Goal: Communication & Community: Answer question/provide support

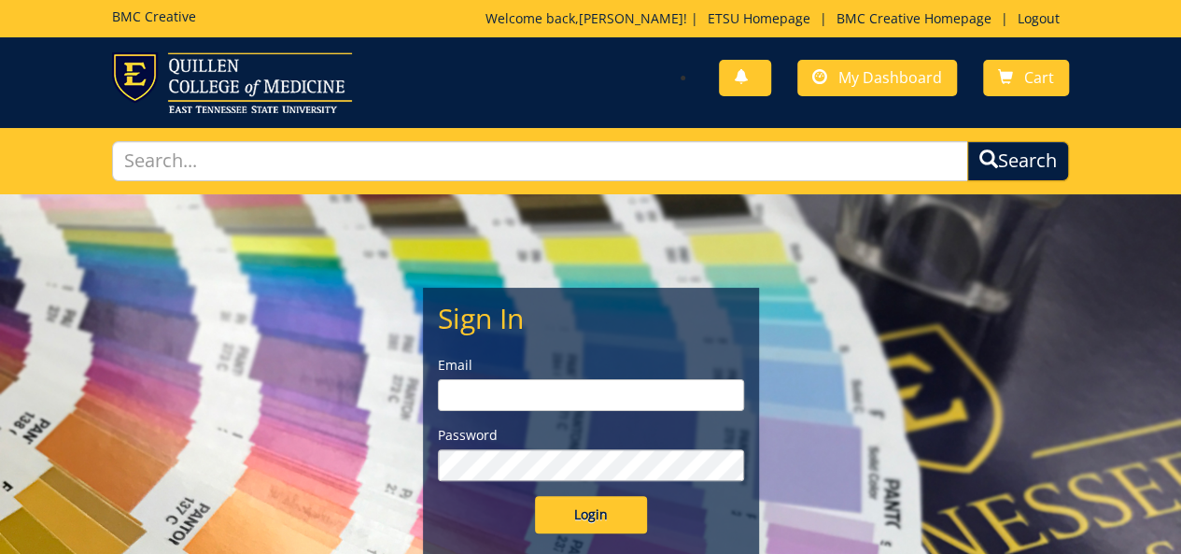
type input "[PERSON_NAME][EMAIL_ADDRESS][DOMAIN_NAME]"
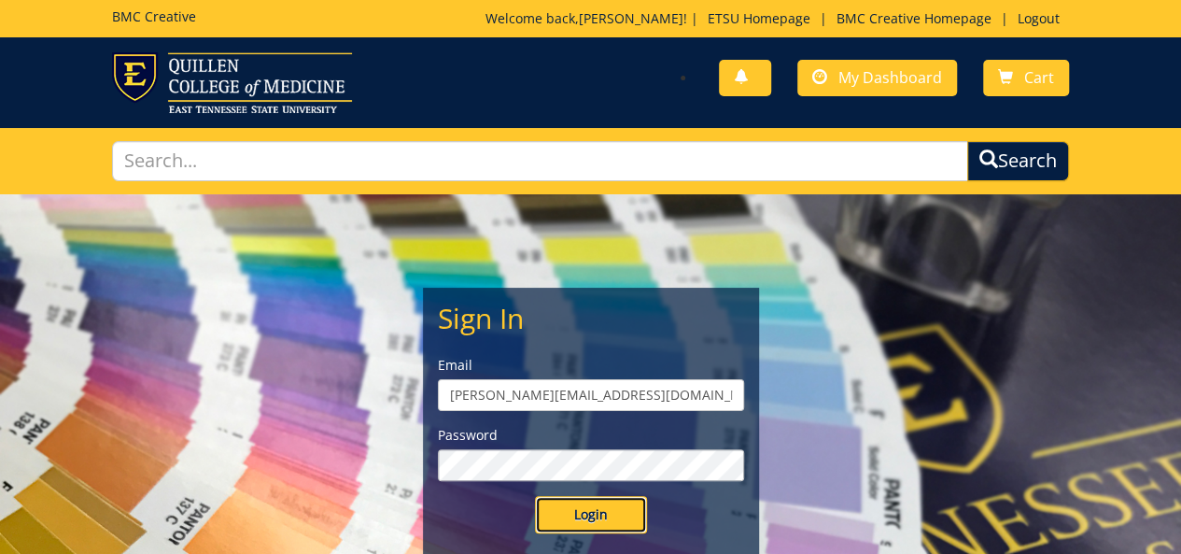
click at [572, 522] on input "Login" at bounding box center [591, 514] width 112 height 37
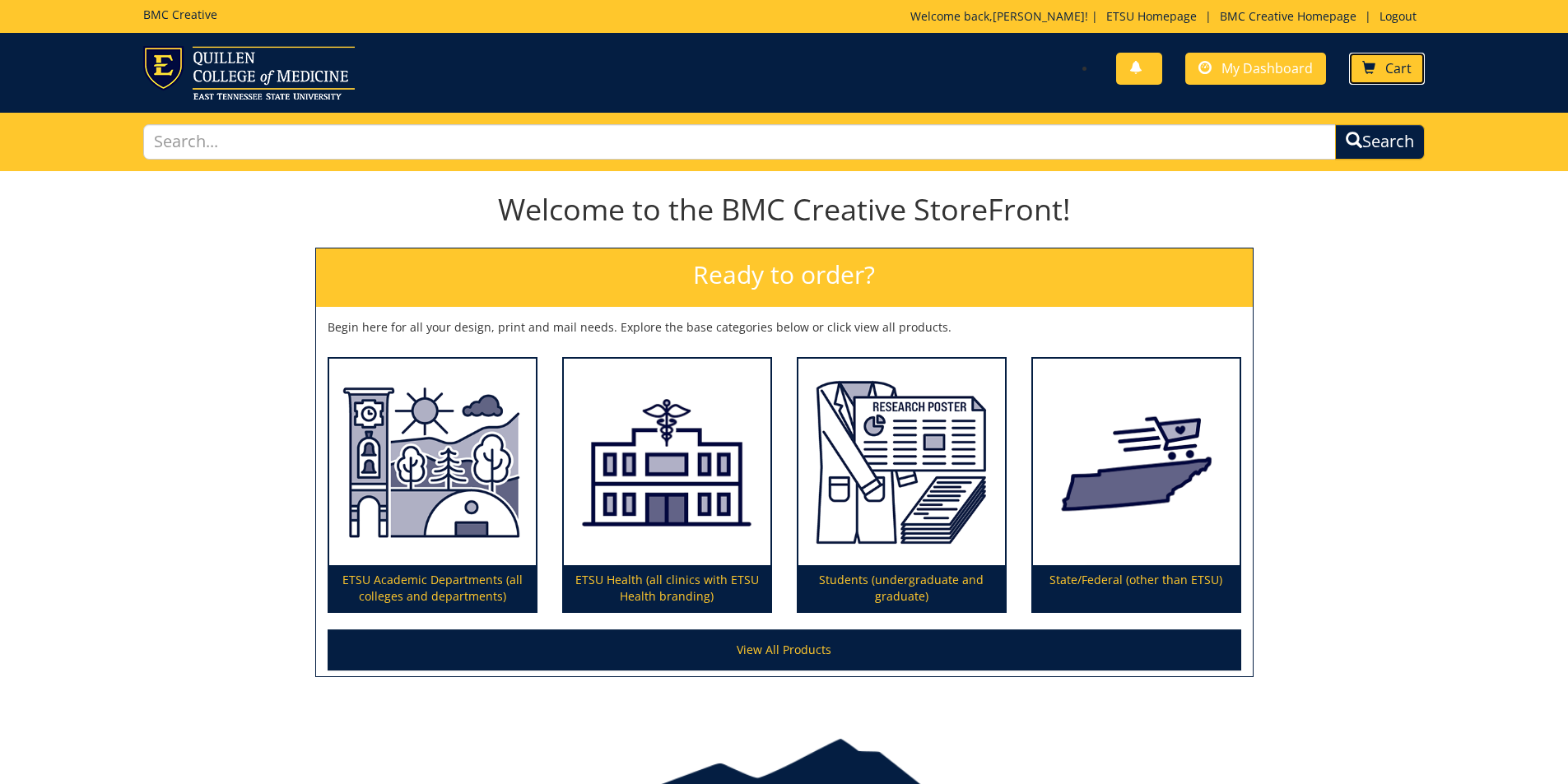
click at [1040, 68] on span at bounding box center [1369, 68] width 13 height 13
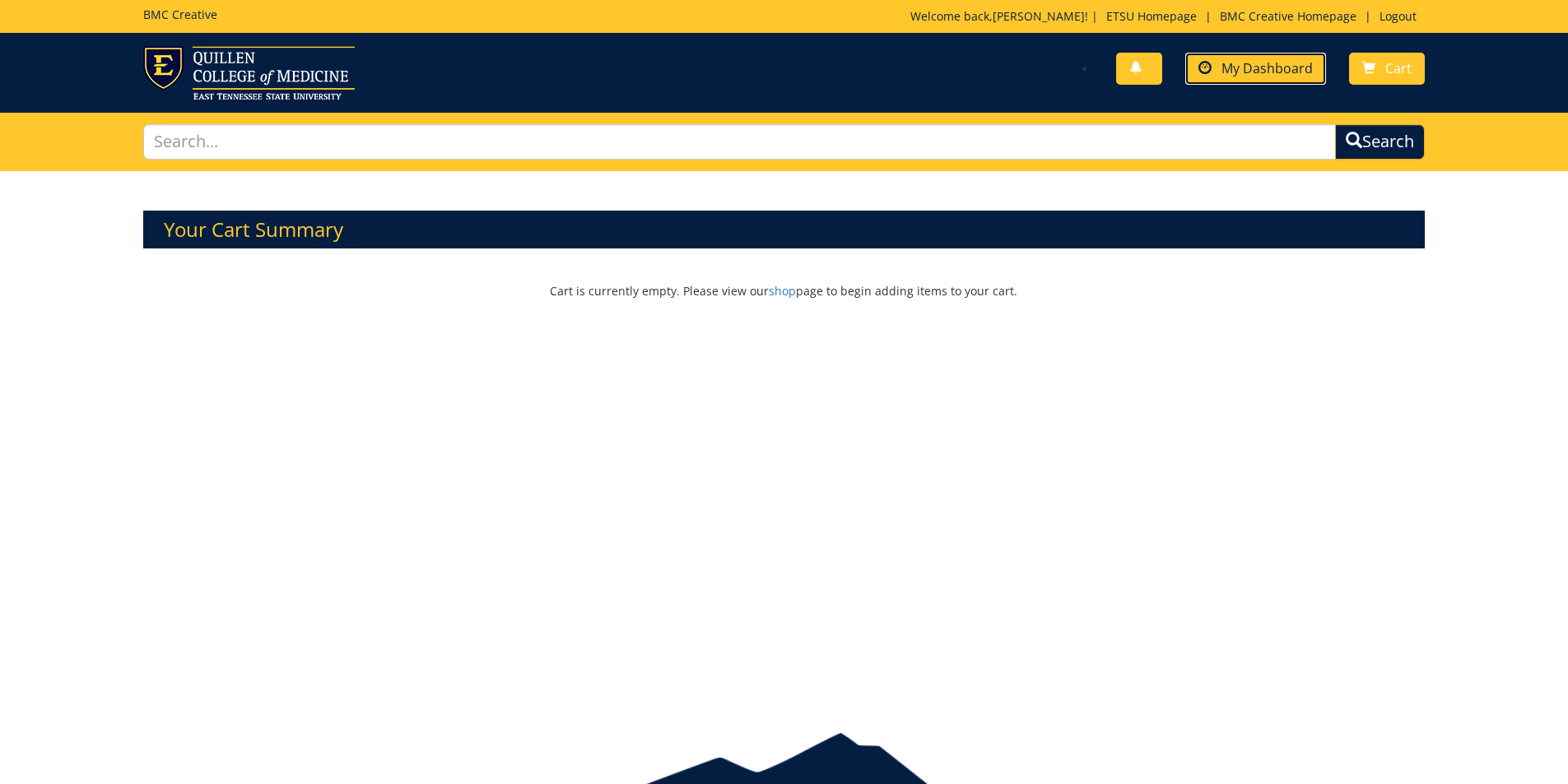
click at [1276, 75] on span "My Dashboard" at bounding box center [1267, 68] width 92 height 18
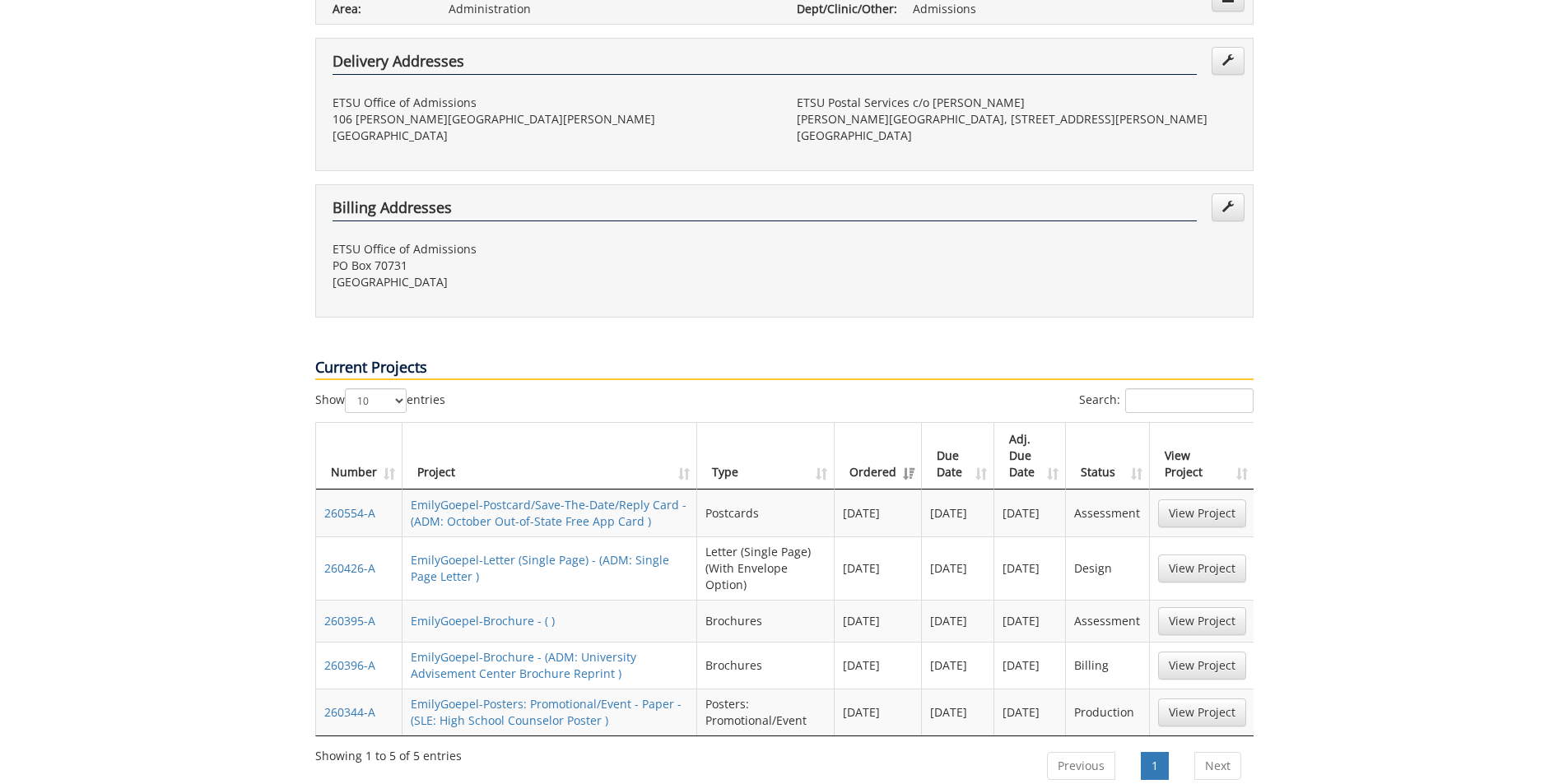
scroll to position [411, 0]
click at [1185, 499] on link "View Project" at bounding box center [1202, 513] width 88 height 28
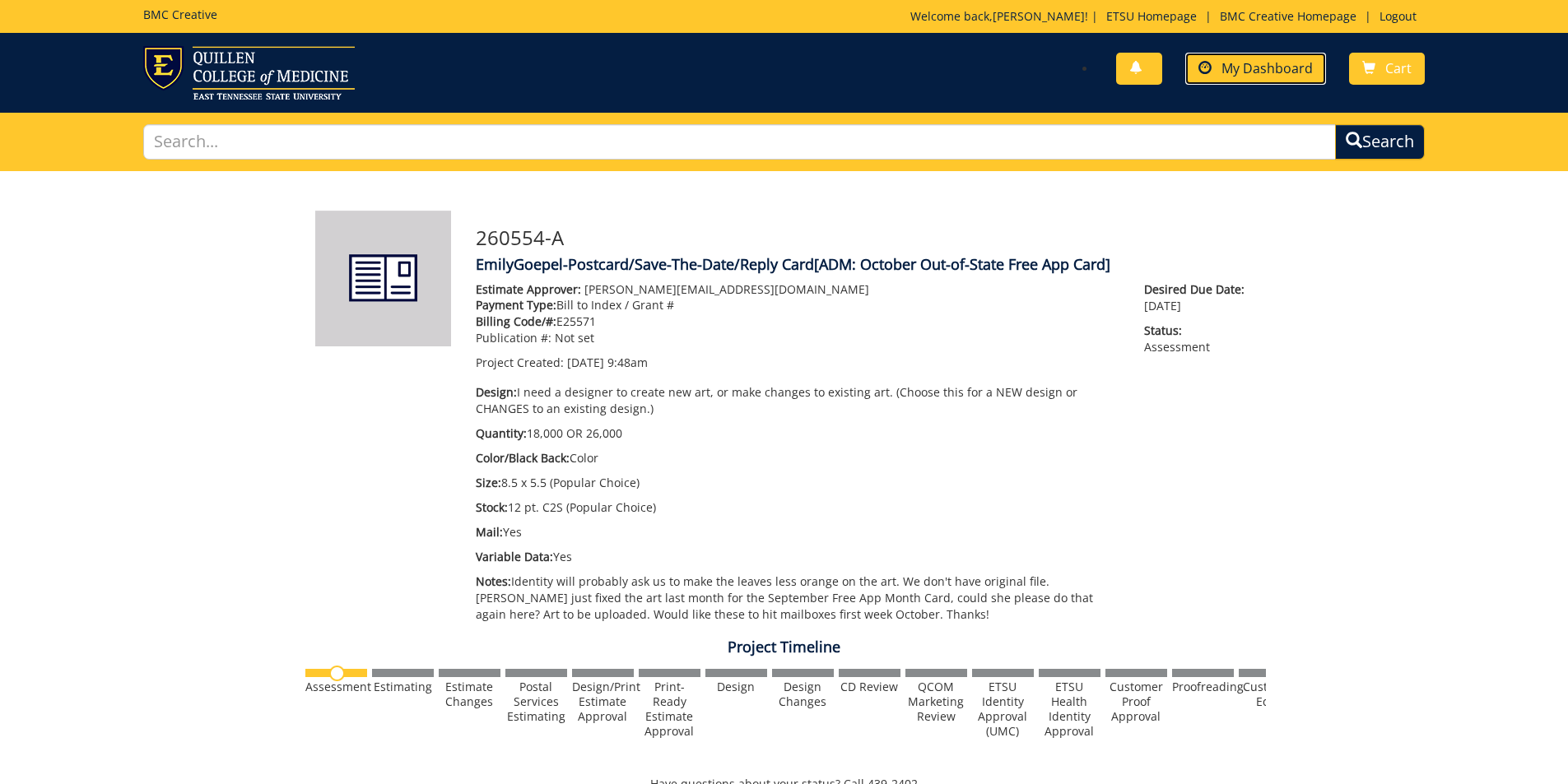
click at [1242, 70] on span "My Dashboard" at bounding box center [1267, 68] width 92 height 18
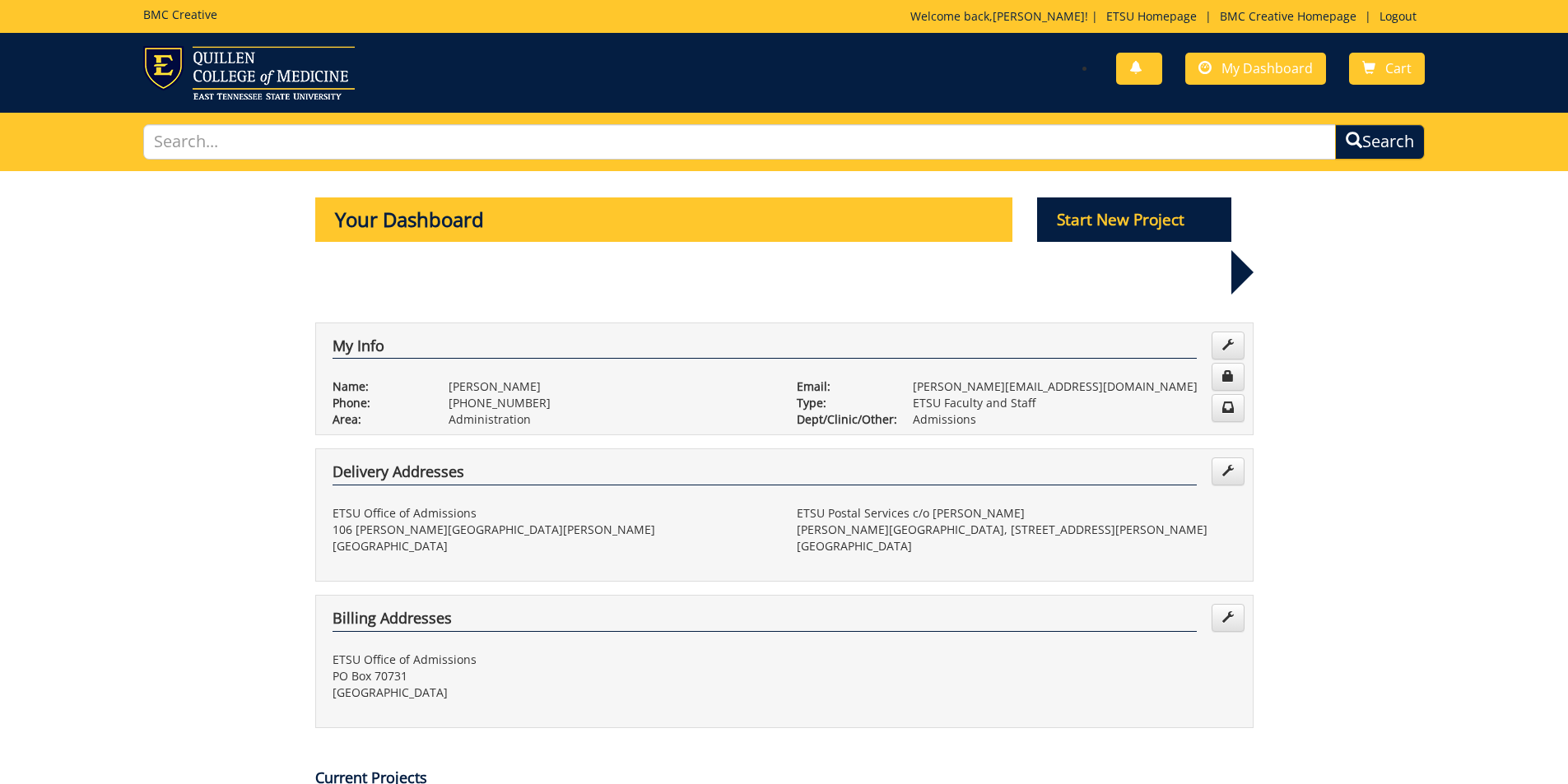
scroll to position [411, 0]
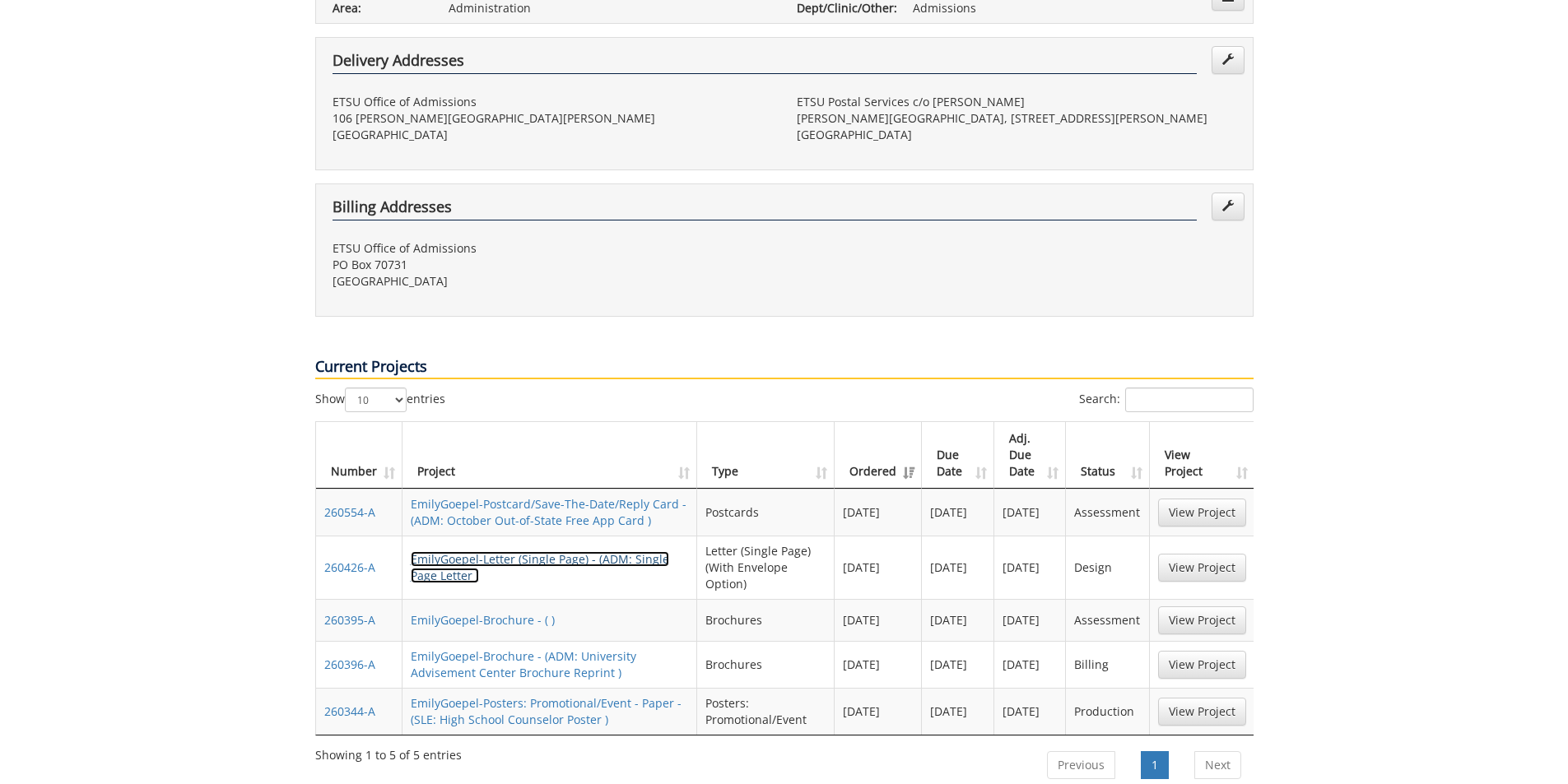
click at [624, 551] on link "EmilyGoepel-Letter (Single Page) - (ADM: Single Page Letter )" at bounding box center [539, 567] width 258 height 32
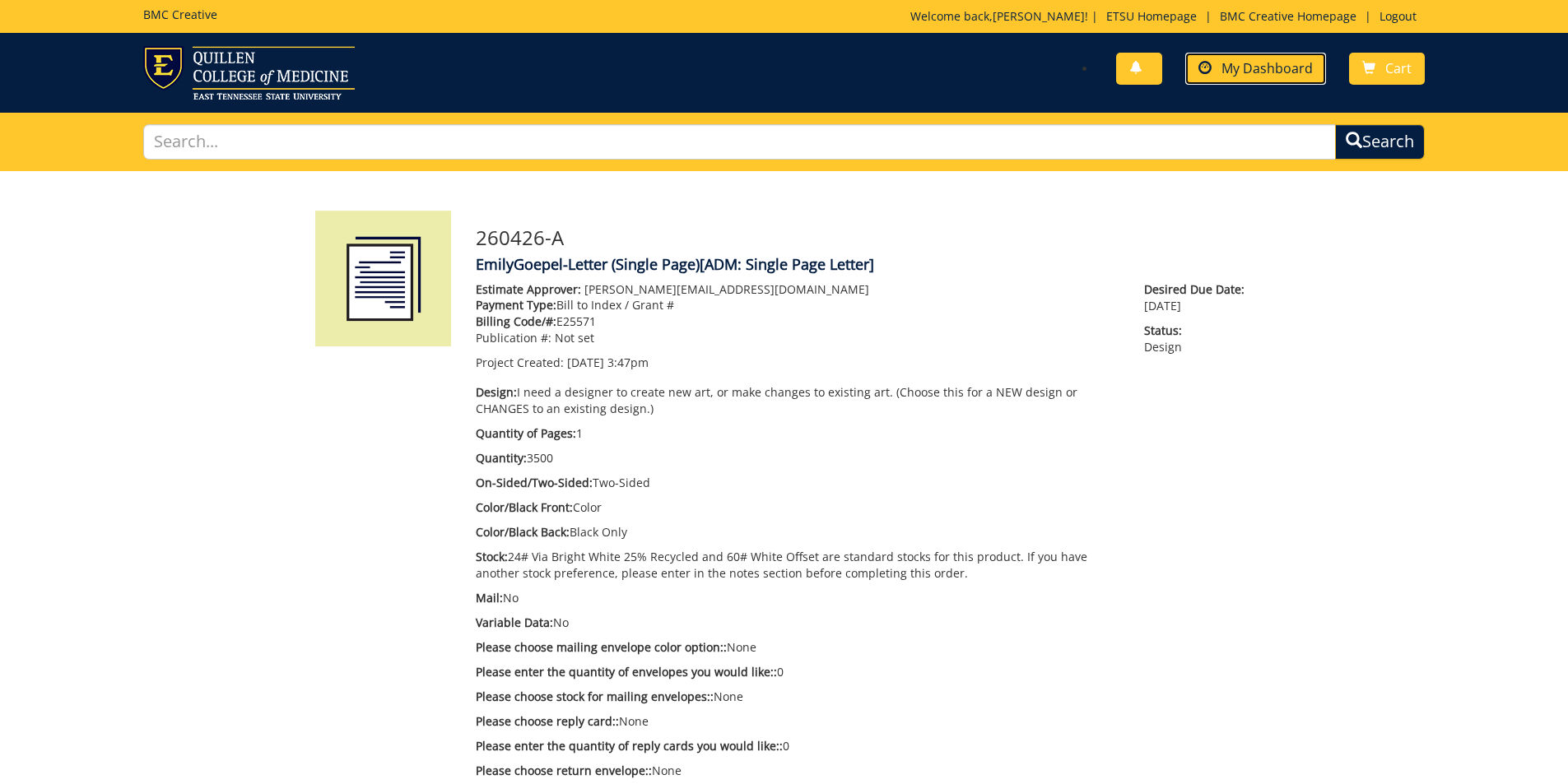
click at [1288, 68] on span "My Dashboard" at bounding box center [1267, 68] width 92 height 18
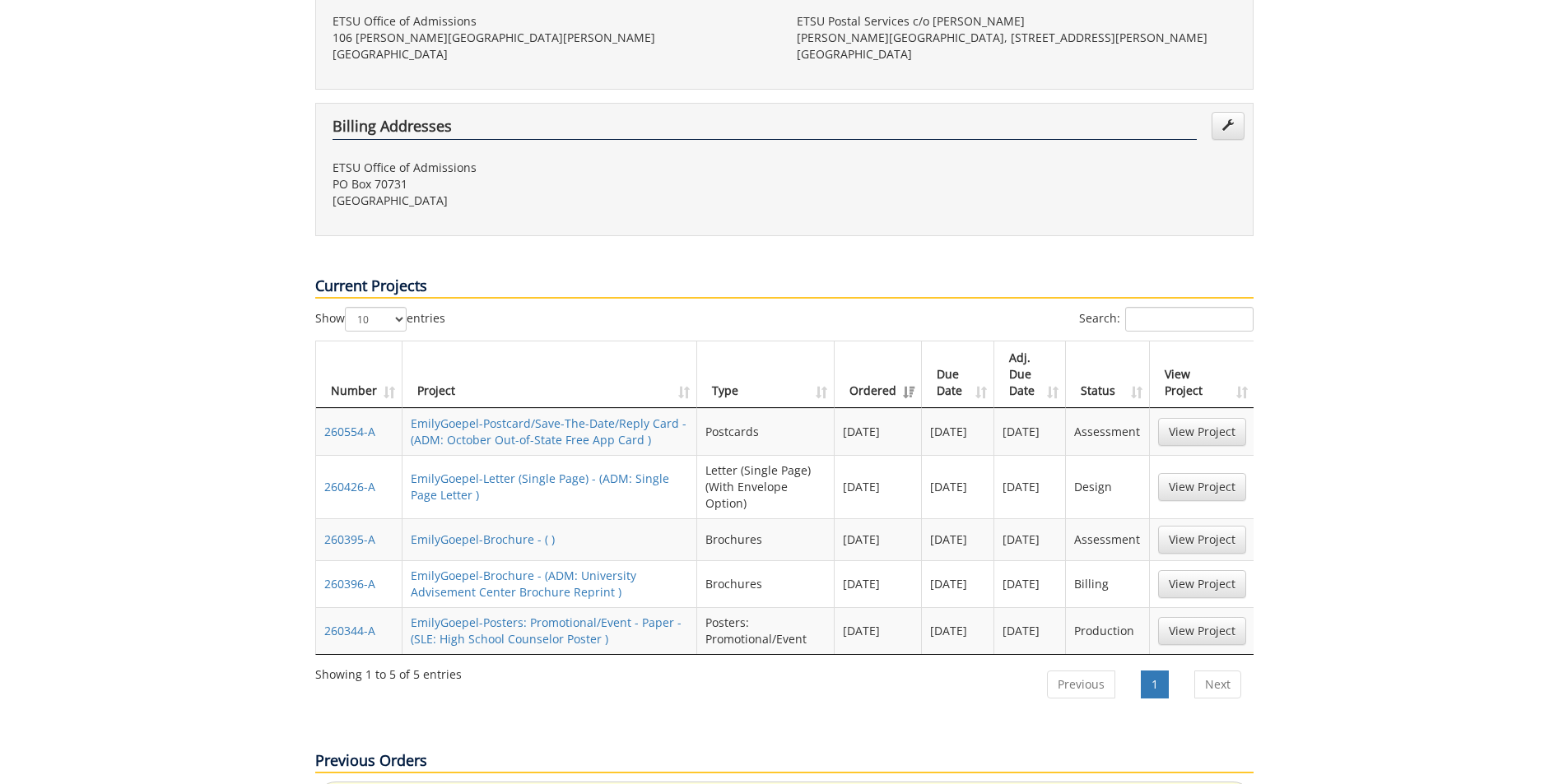
scroll to position [576, 0]
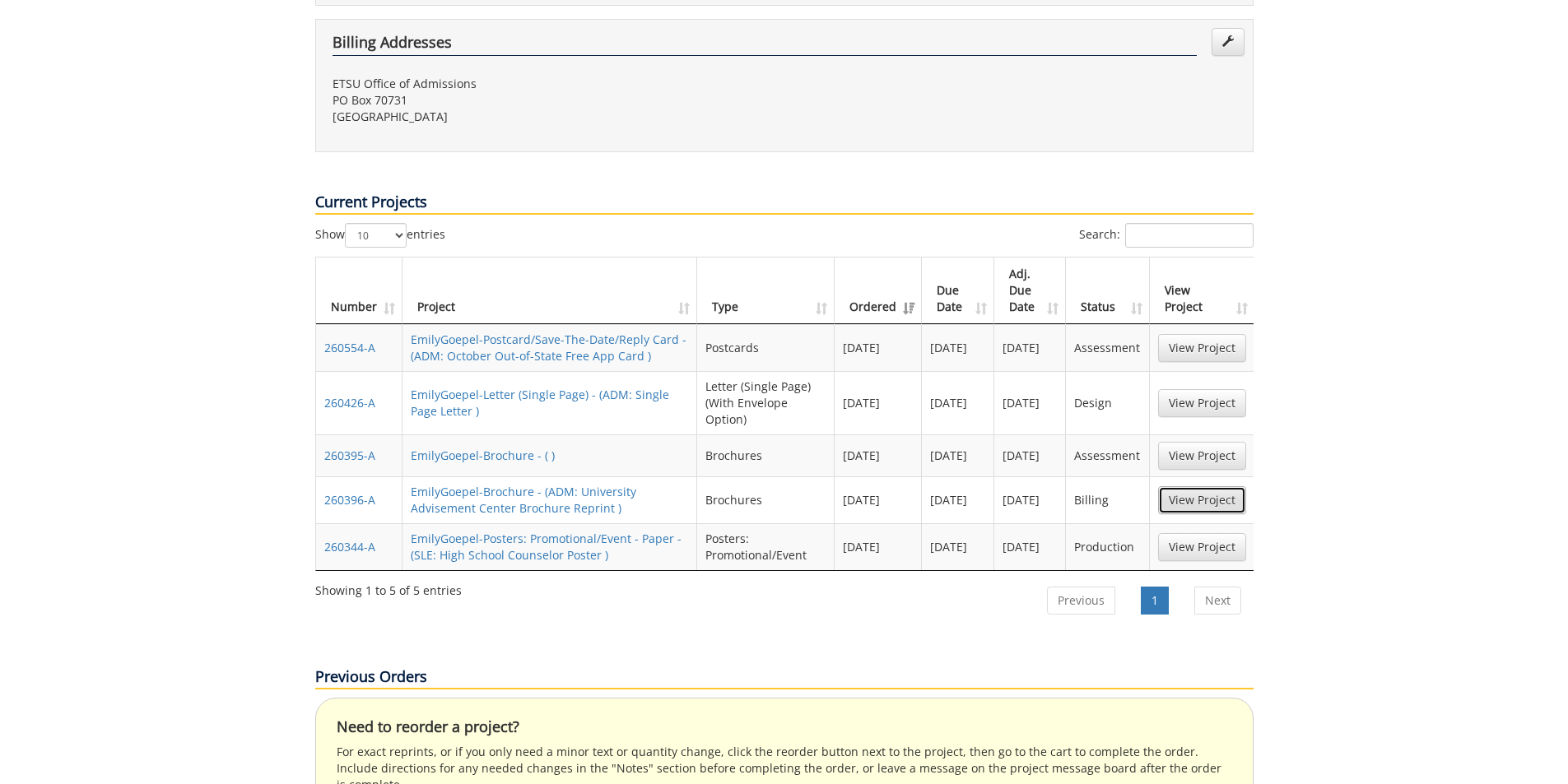
click at [1193, 486] on link "View Project" at bounding box center [1202, 500] width 88 height 28
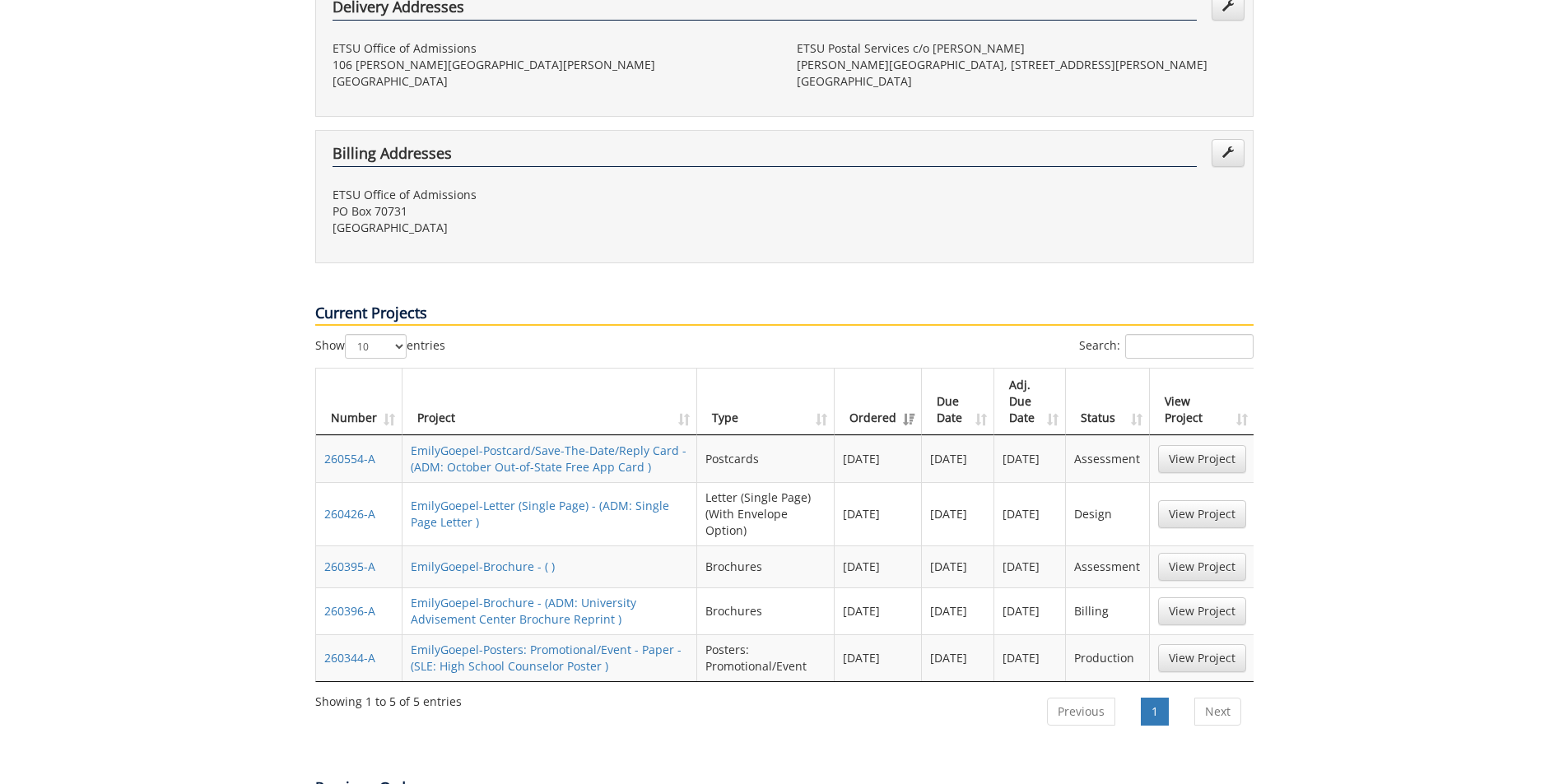
scroll to position [493, 0]
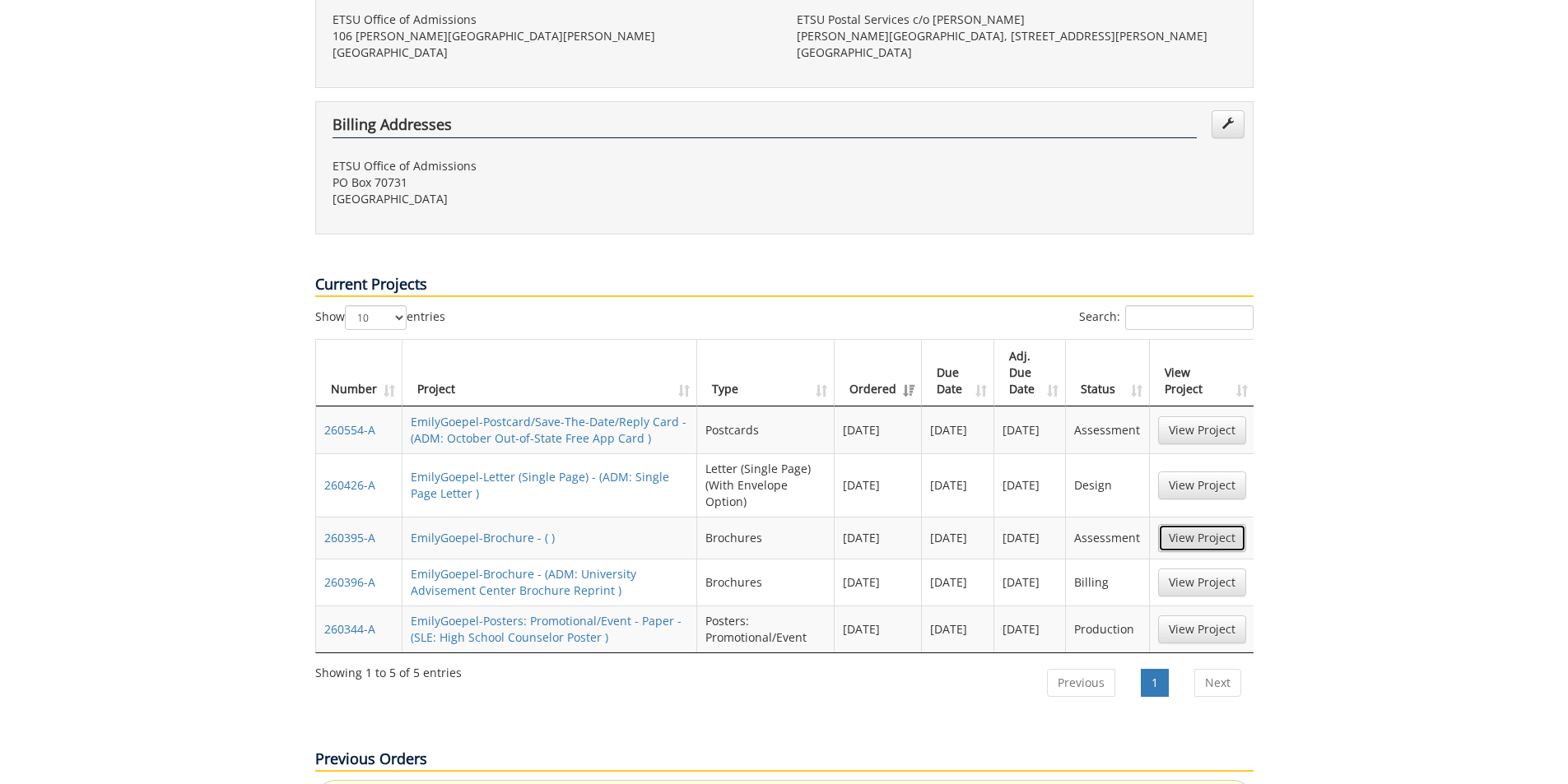
click at [1176, 524] on link "View Project" at bounding box center [1202, 538] width 88 height 28
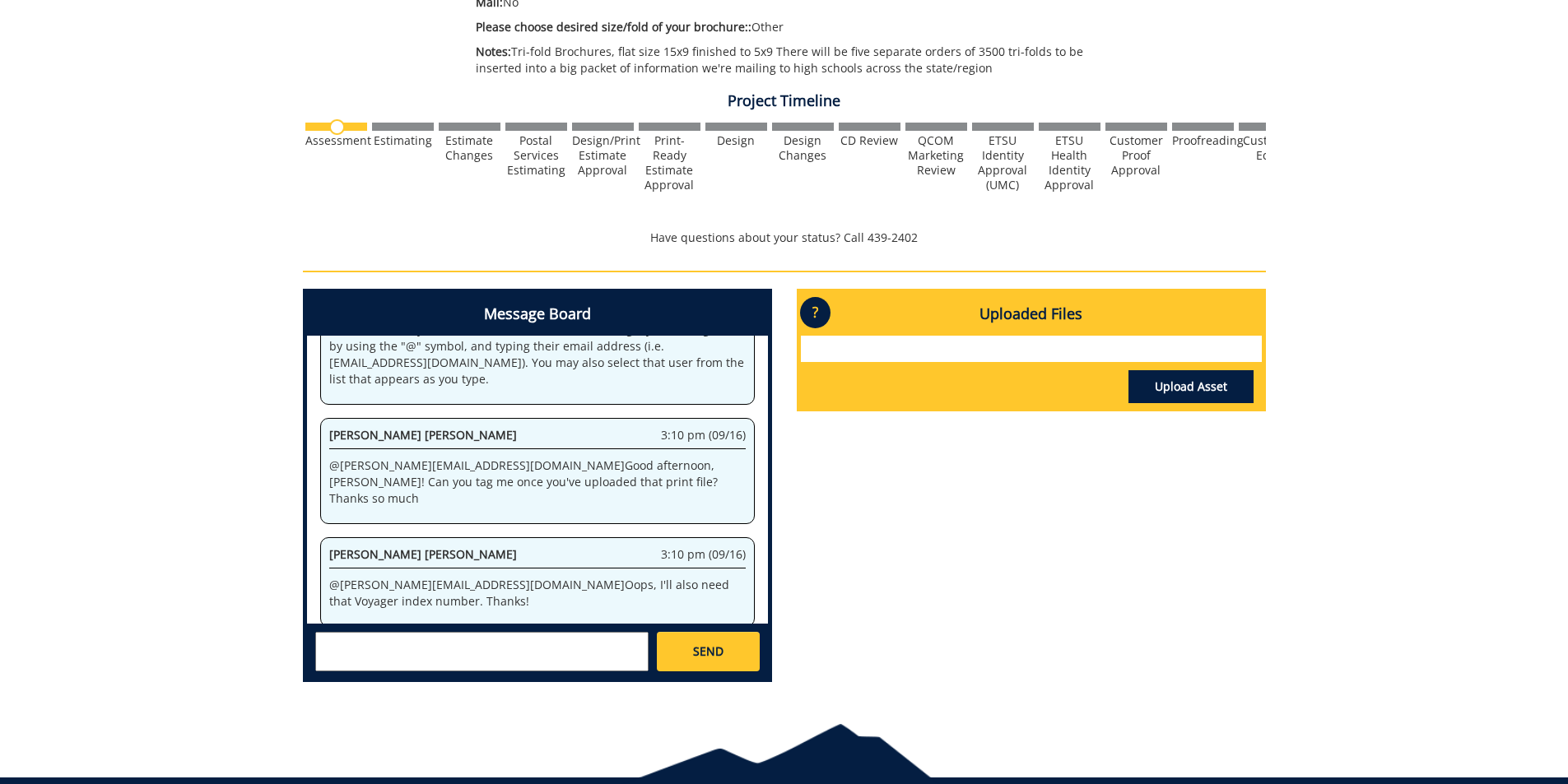
scroll to position [493, 0]
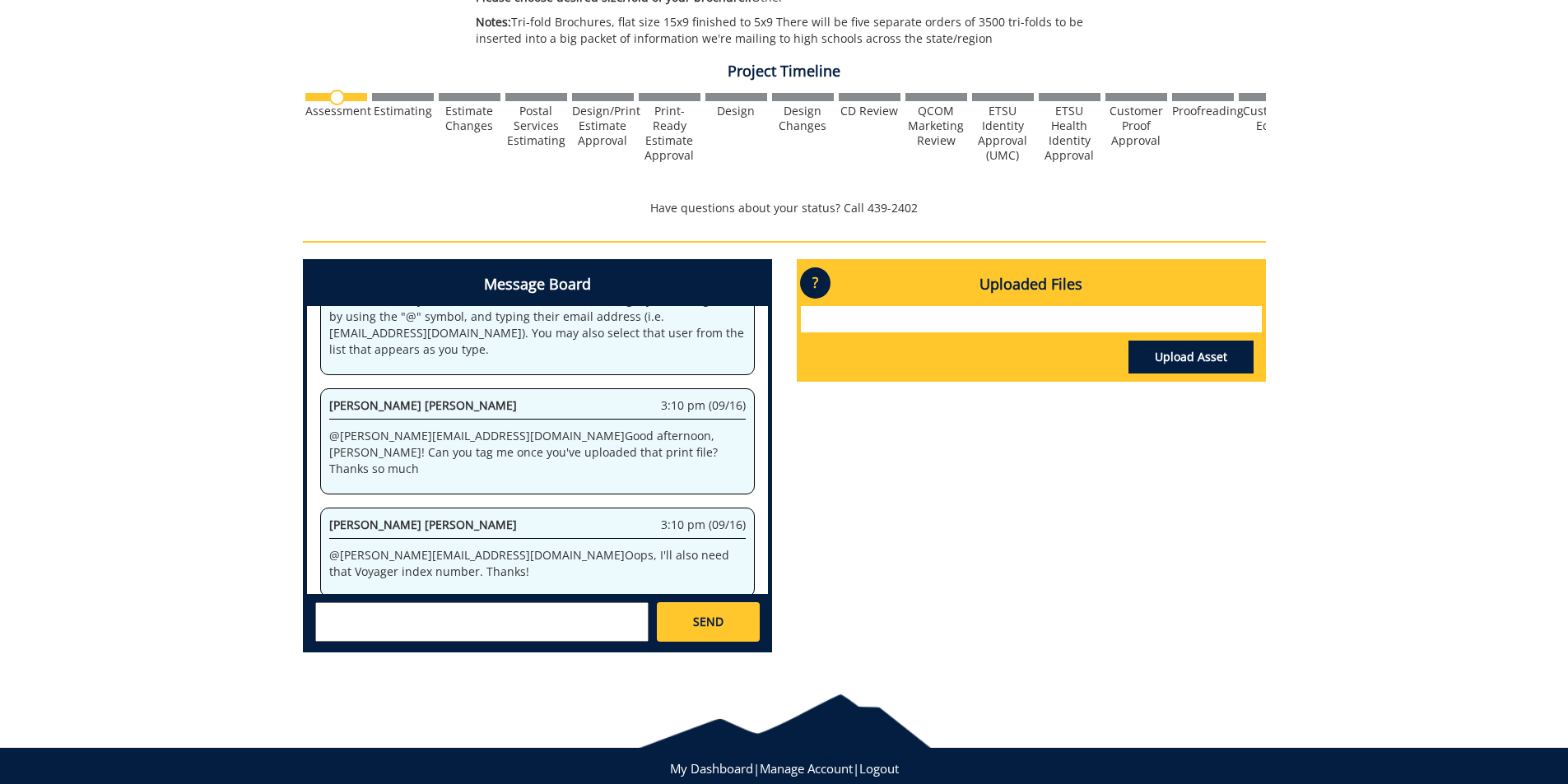
click at [434, 625] on textarea at bounding box center [482, 622] width 333 height 40
click at [604, 626] on textarea "@campbelltc@etsu.edu I hope I'll have final files tomorrow or Thursday 9/24 or …" at bounding box center [482, 622] width 333 height 40
paste textarea "10-26200-100000-100-{INSERT ACCOUNT}-400-999-210-999"
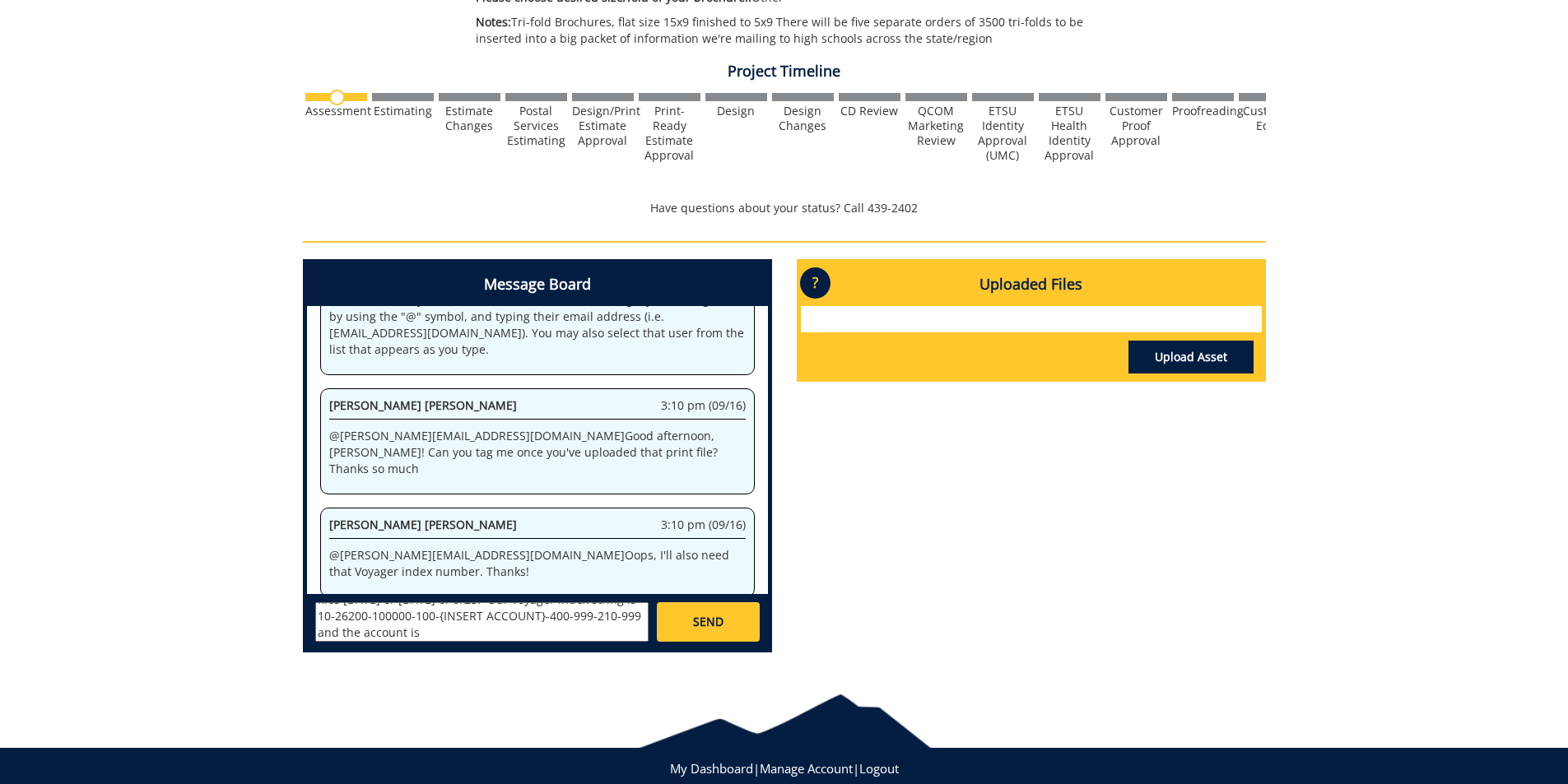
click at [443, 628] on textarea "@campbelltc@etsu.edu I hope I'll have final files tomorrow or Thursday 9/24 or …" at bounding box center [482, 622] width 333 height 40
click at [454, 626] on textarea "@campbelltc@etsu.edu I hope I'll have final files tomorrow or Thursday 9/24 or …" at bounding box center [482, 622] width 333 height 40
type textarea "@campbelltc@etsu.edu I hope I'll have final files tomorrow or Thursday 9/24 or …"
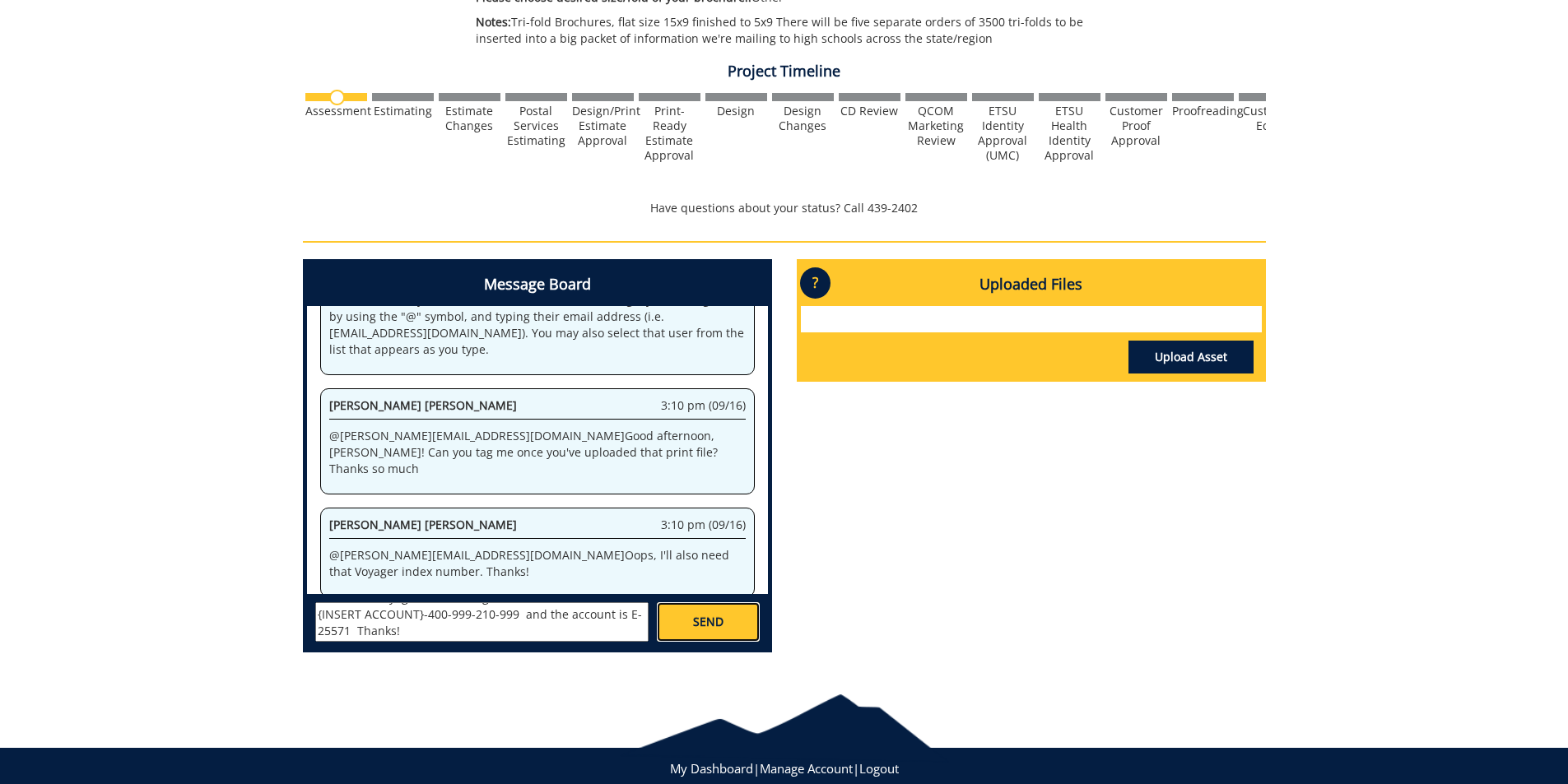
click at [693, 632] on link "SEND" at bounding box center [708, 622] width 102 height 40
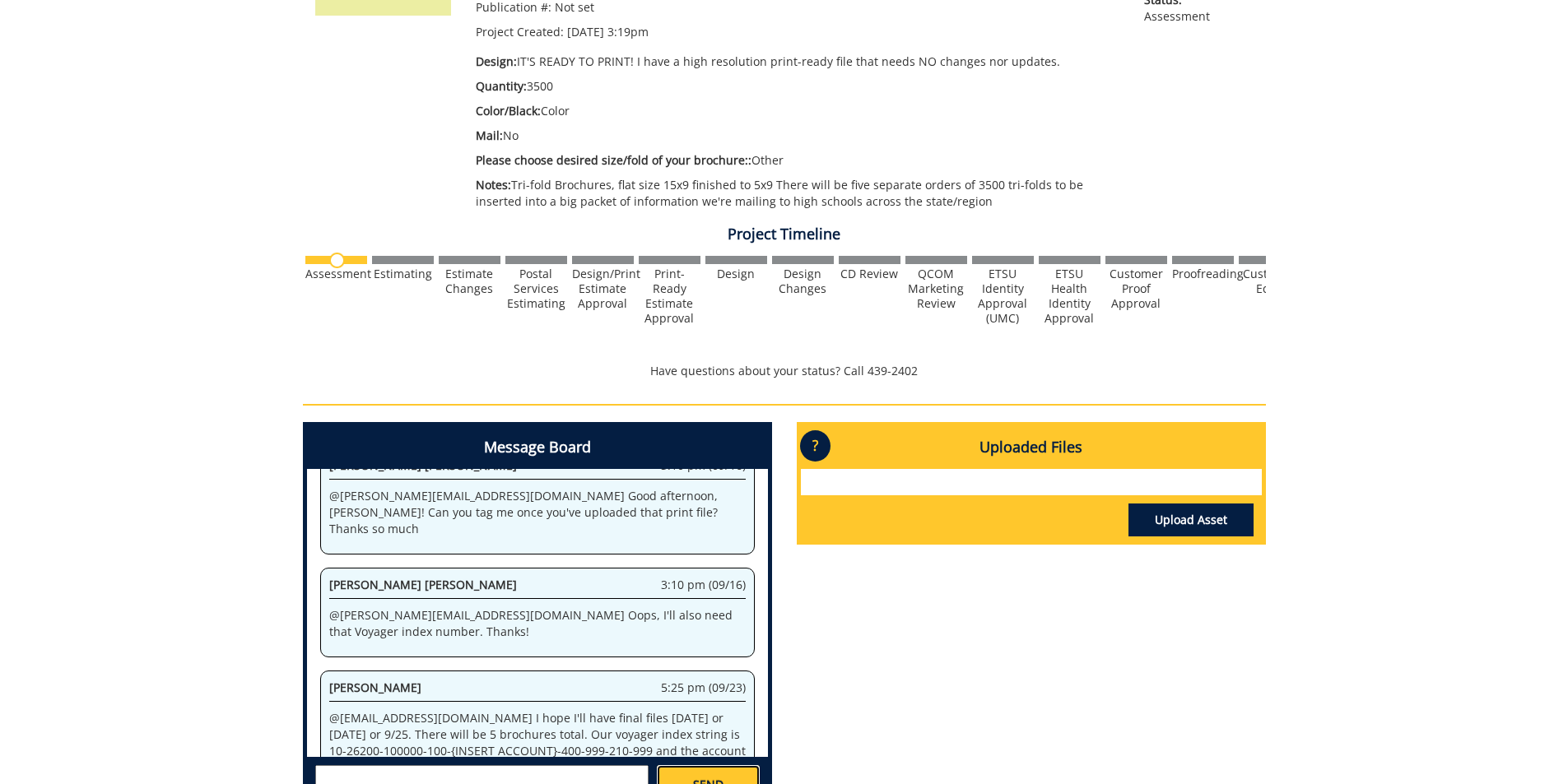
scroll to position [329, 0]
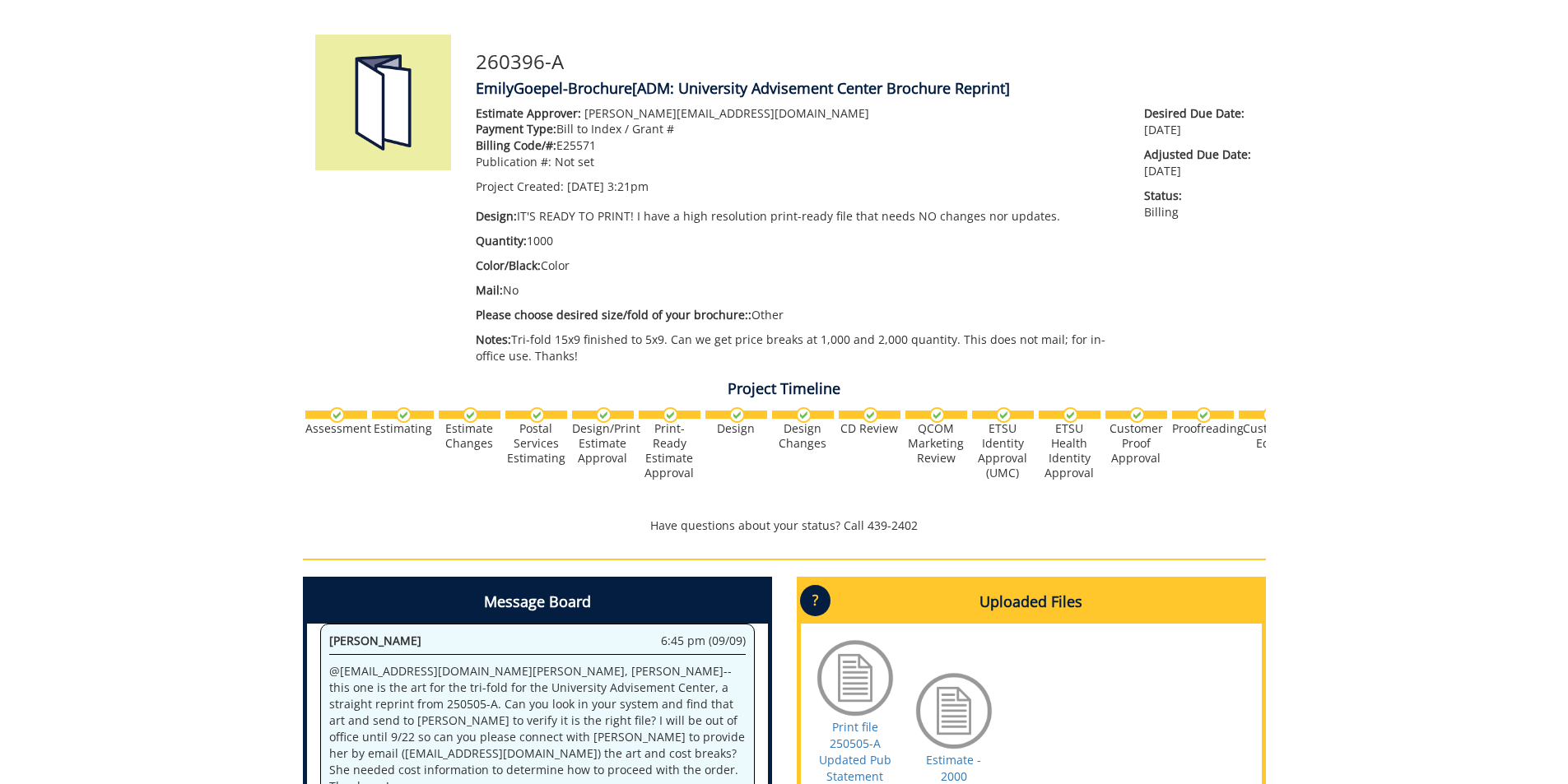
scroll to position [288, 0]
